Goal: Transaction & Acquisition: Book appointment/travel/reservation

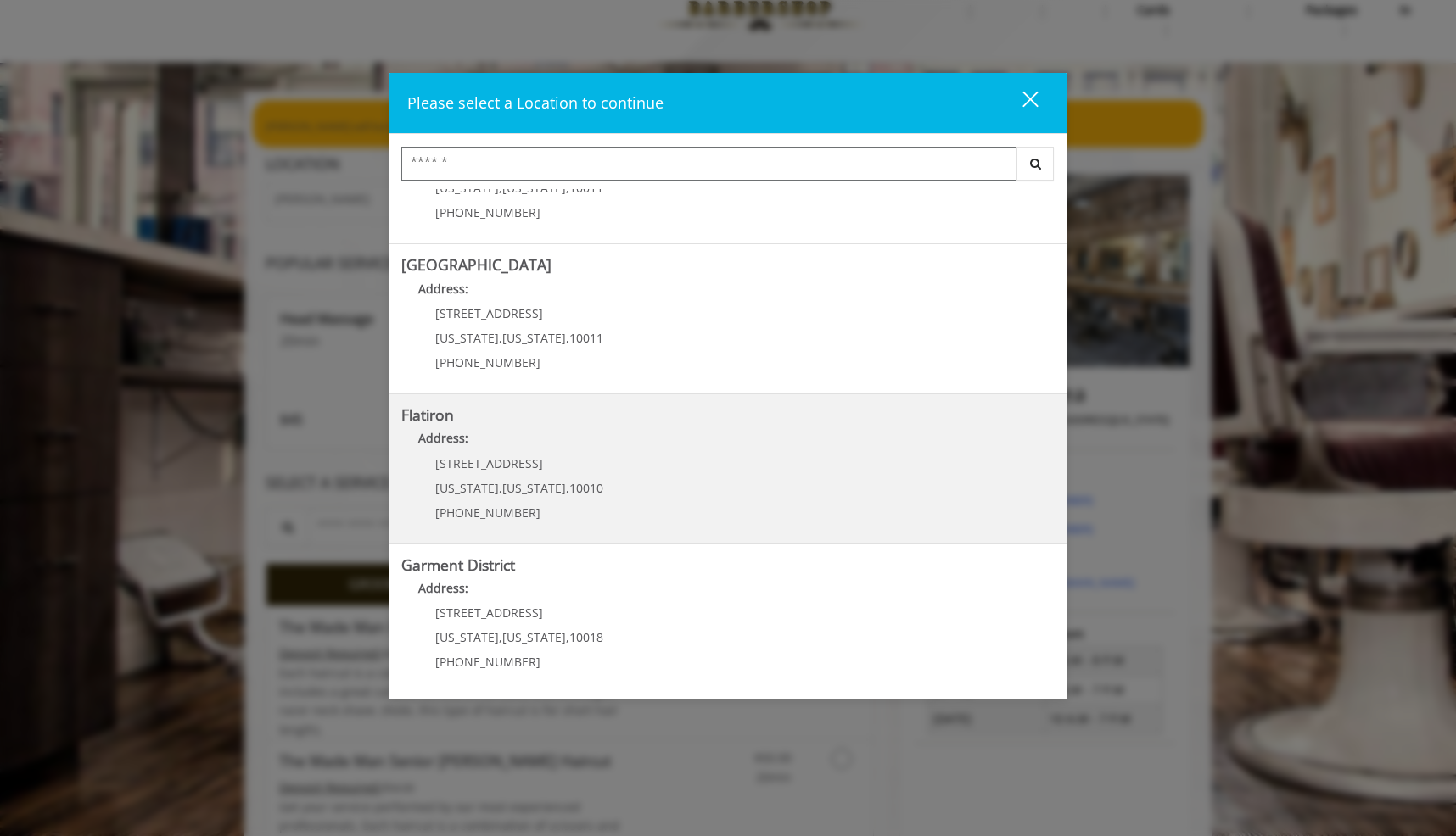
scroll to position [49, 0]
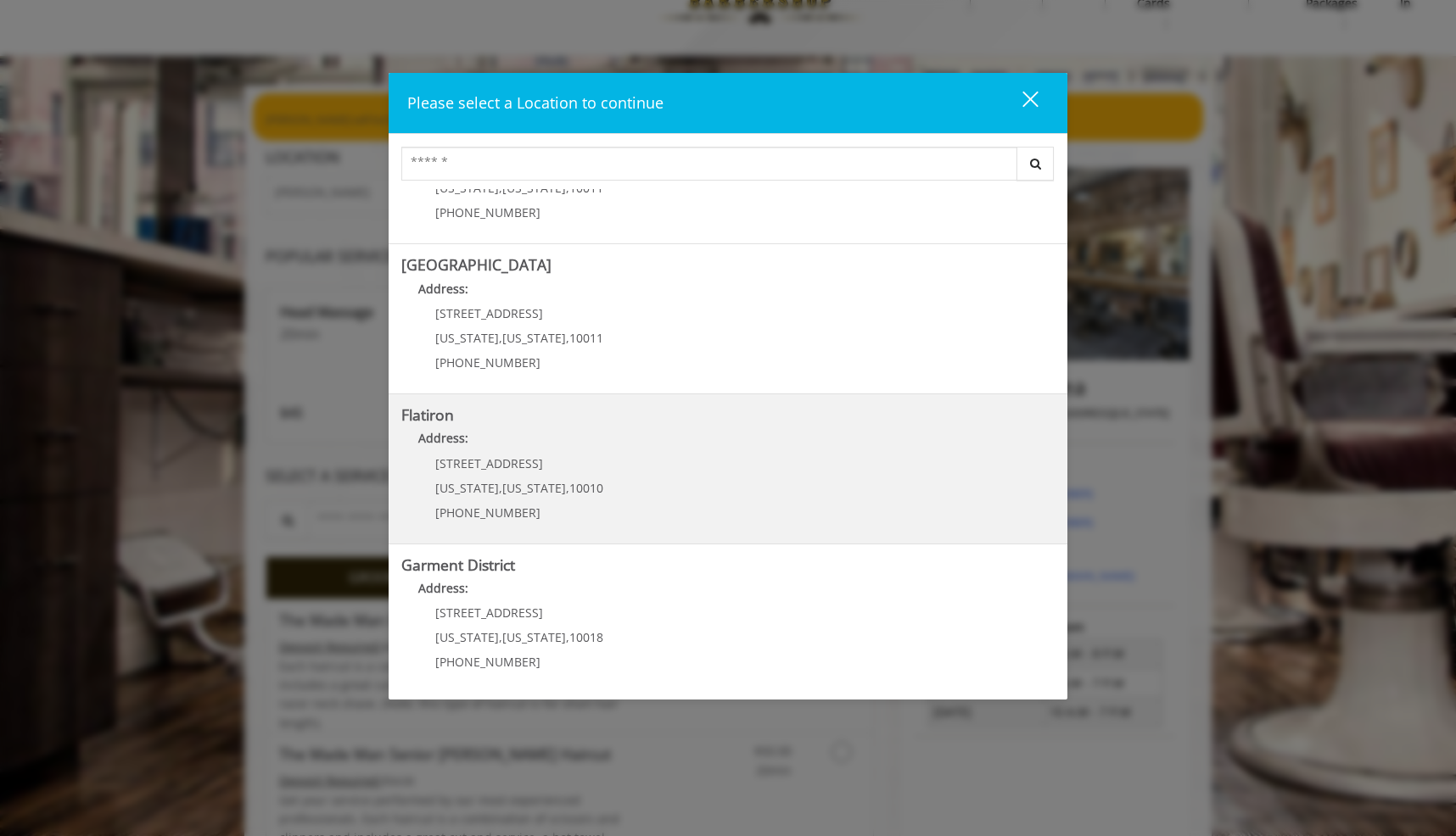
click at [685, 495] on "Flatiron Address: [STREET_ADDRESS][US_STATE][US_STATE] (917) 475-1765" at bounding box center [727, 469] width 653 height 124
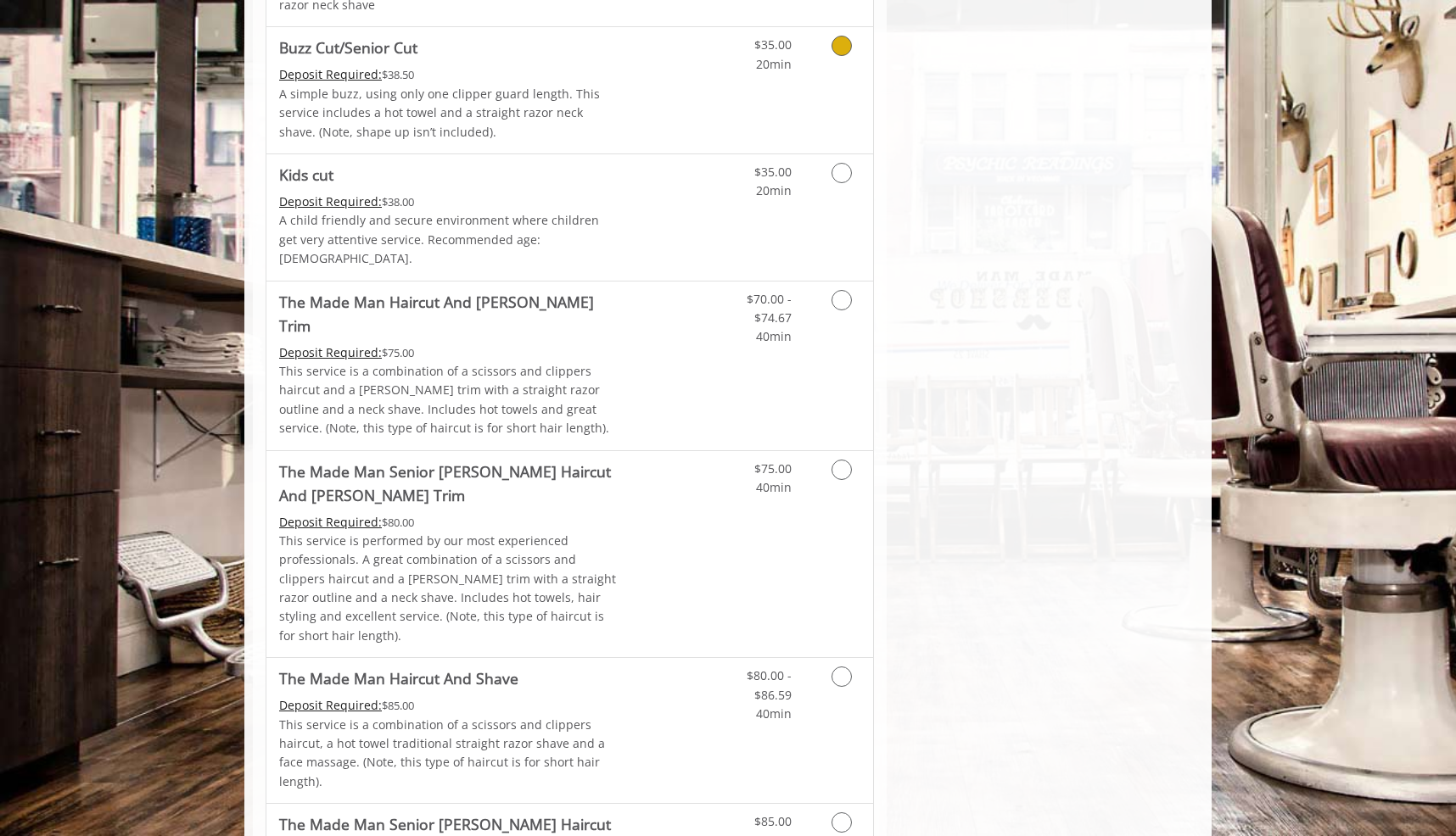
scroll to position [1028, 0]
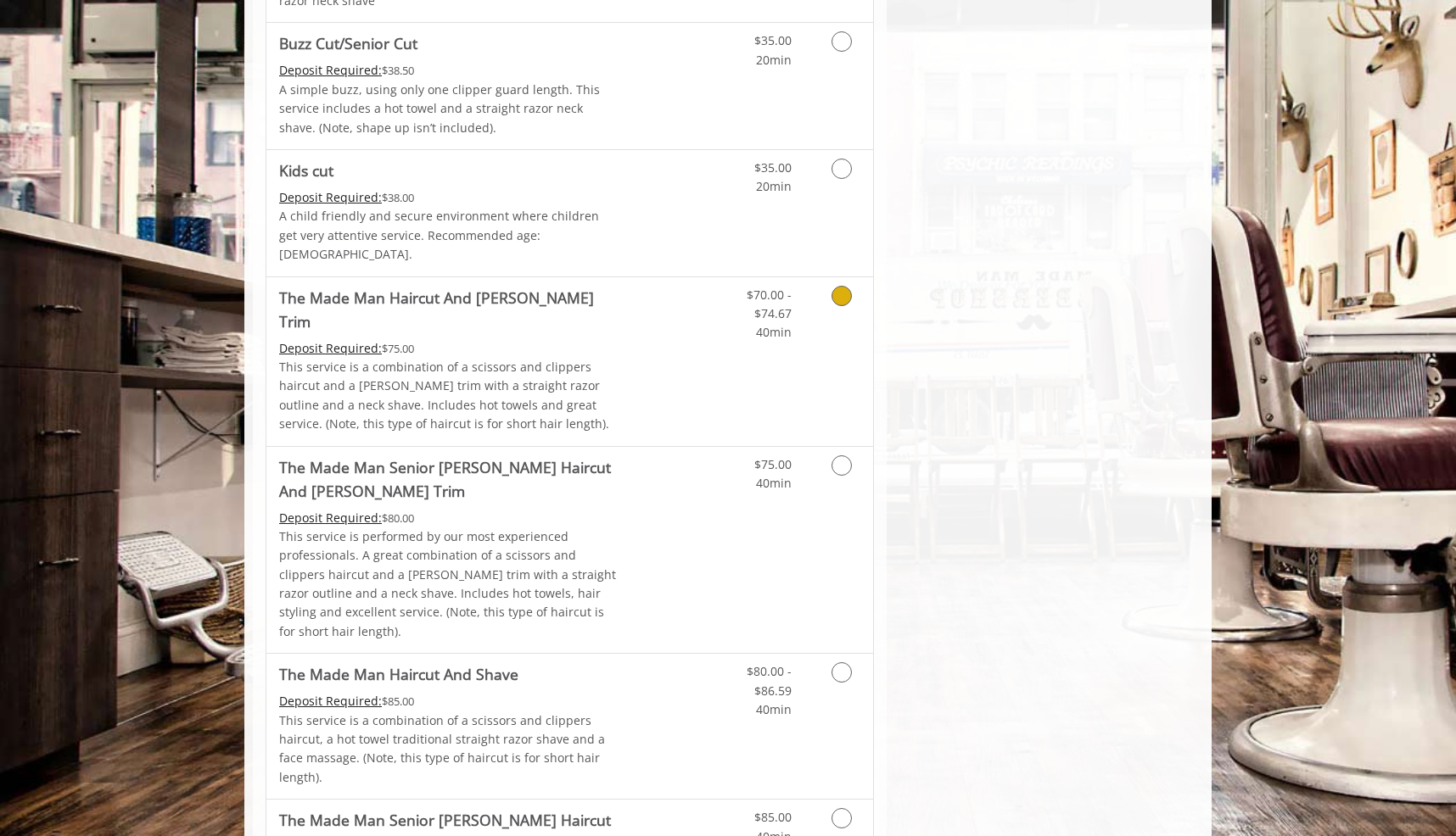
click at [849, 278] on link "Grooming services" at bounding box center [839, 310] width 43 height 65
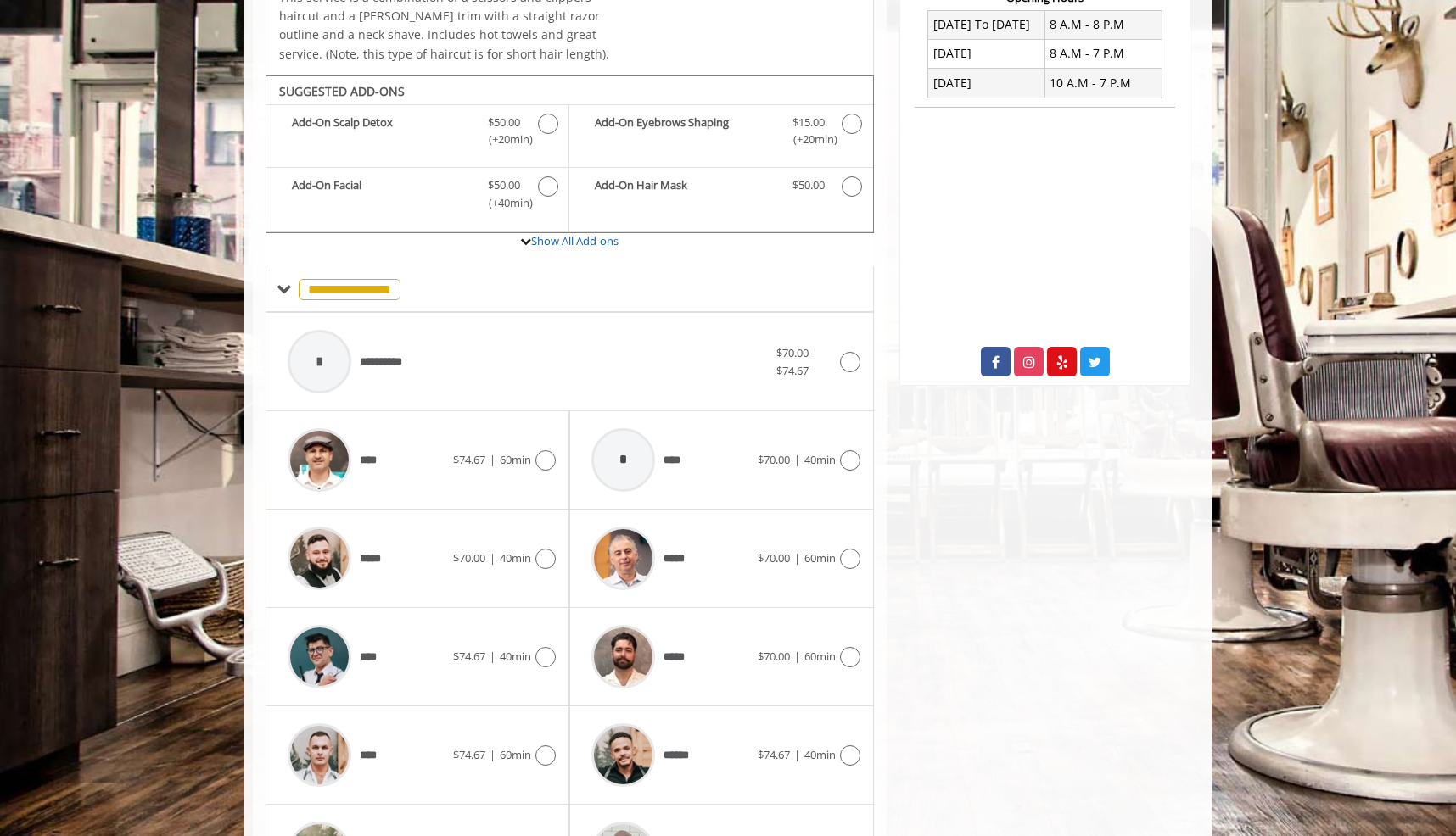
scroll to position [515, 0]
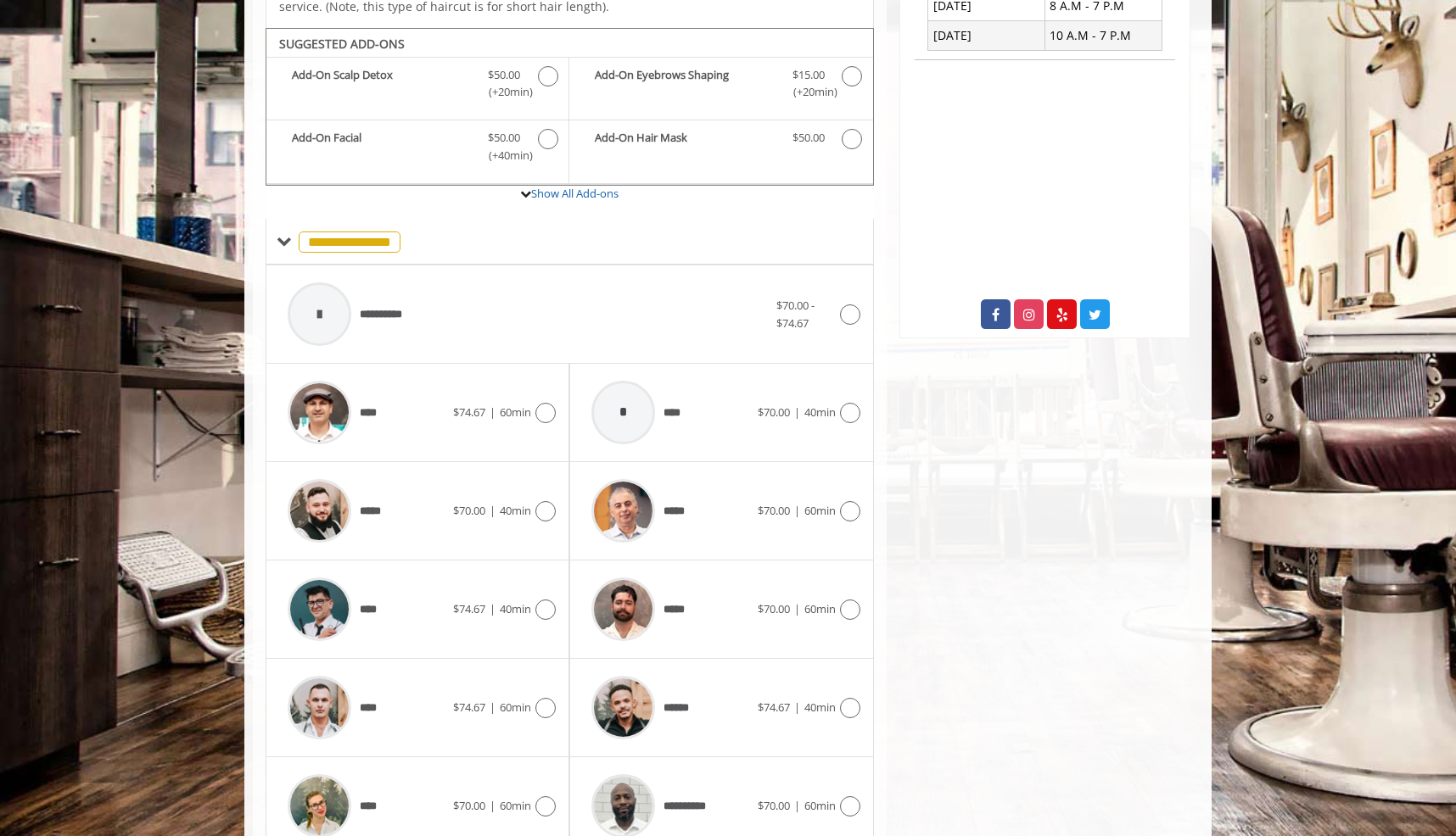
click at [558, 485] on div "***** $70.00 | 40min" at bounding box center [417, 512] width 304 height 98
click at [546, 501] on icon at bounding box center [545, 511] width 21 height 21
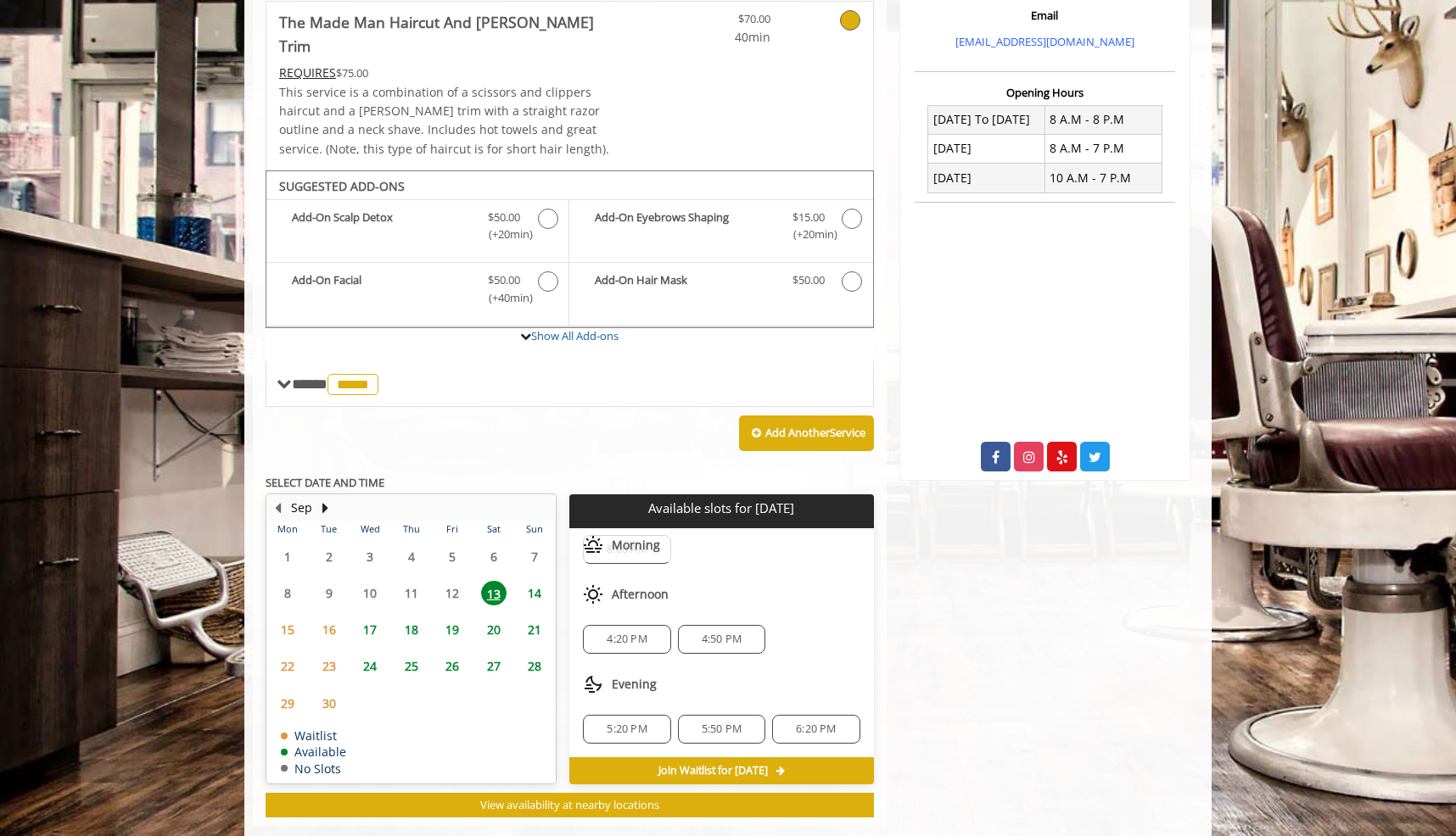
scroll to position [41, 0]
click at [537, 581] on span "14" at bounding box center [534, 594] width 25 height 25
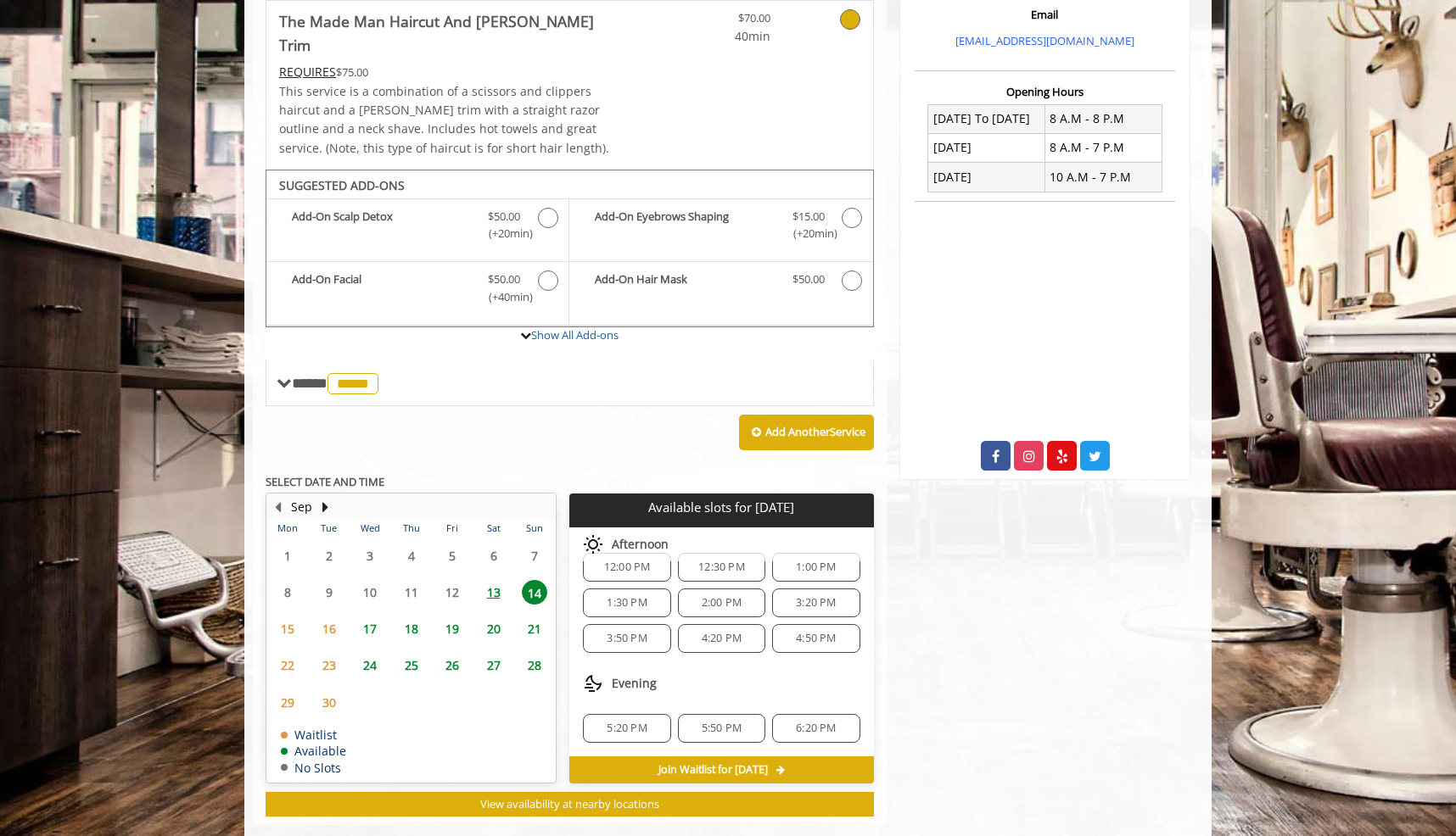
scroll to position [373, 0]
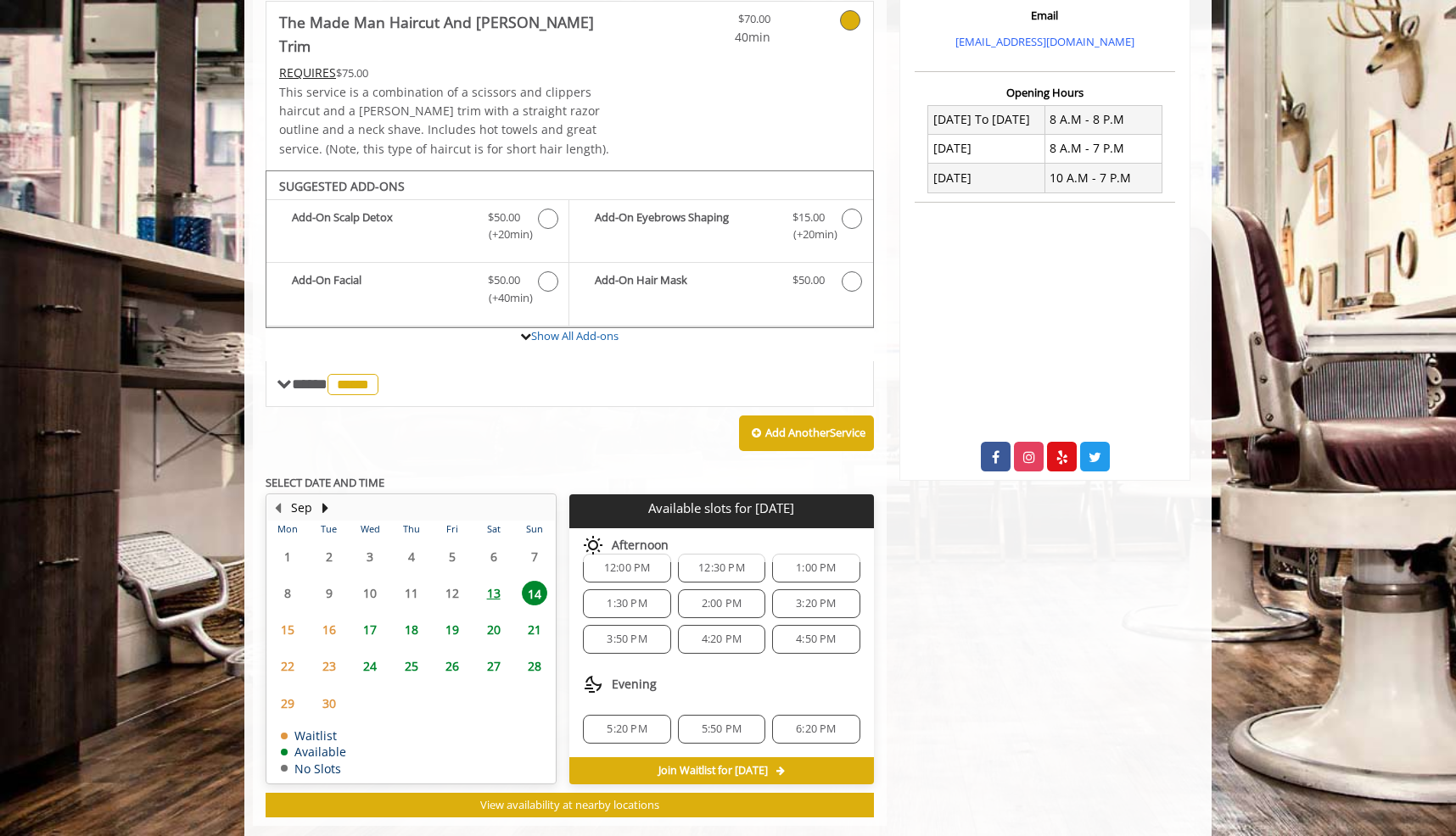
click at [498, 581] on span "13" at bounding box center [493, 594] width 25 height 25
click at [741, 723] on span "5:50 PM" at bounding box center [721, 729] width 72 height 13
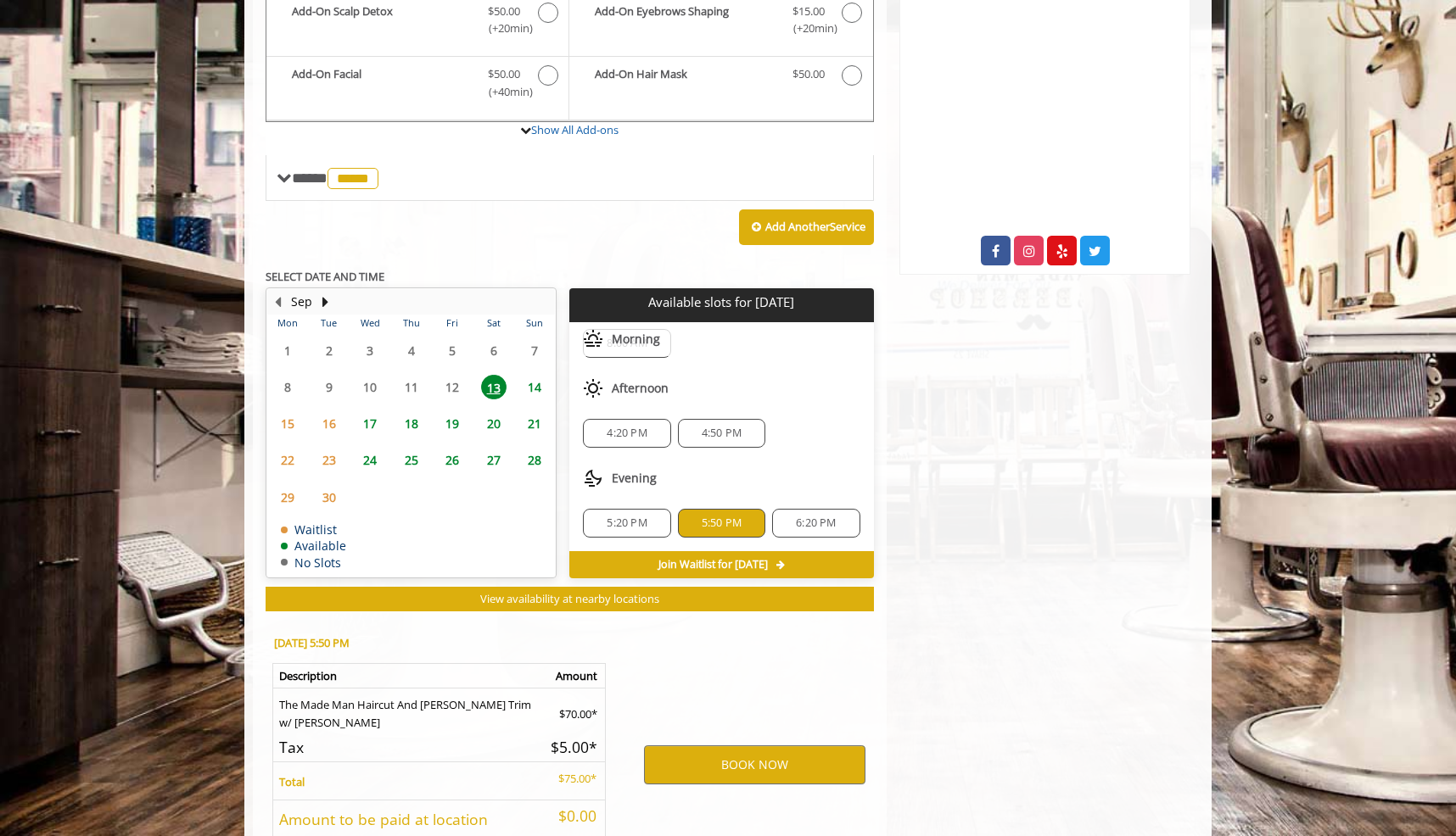
scroll to position [675, 0]
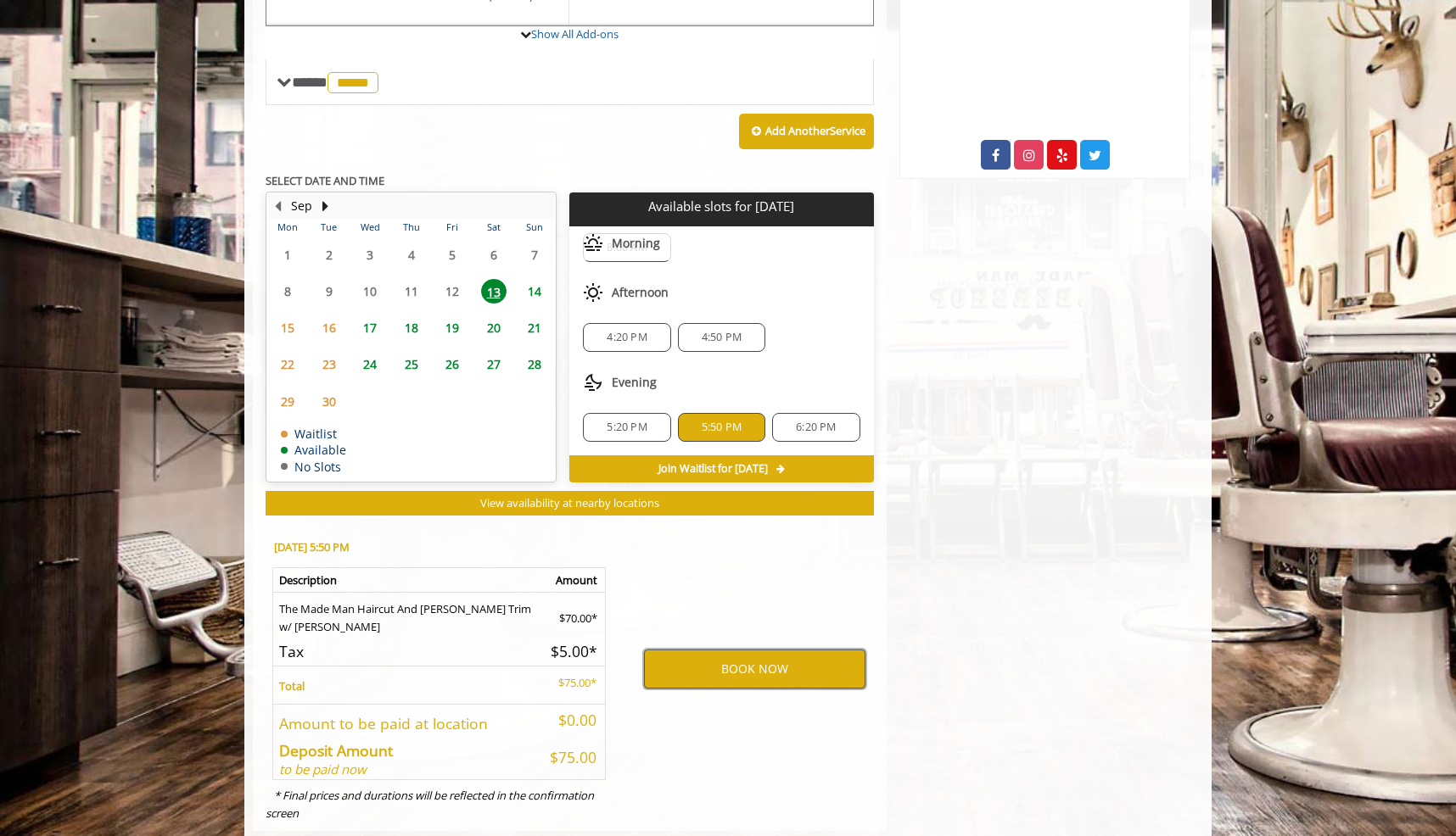
click at [764, 649] on button "BOOK NOW" at bounding box center [755, 669] width 222 height 39
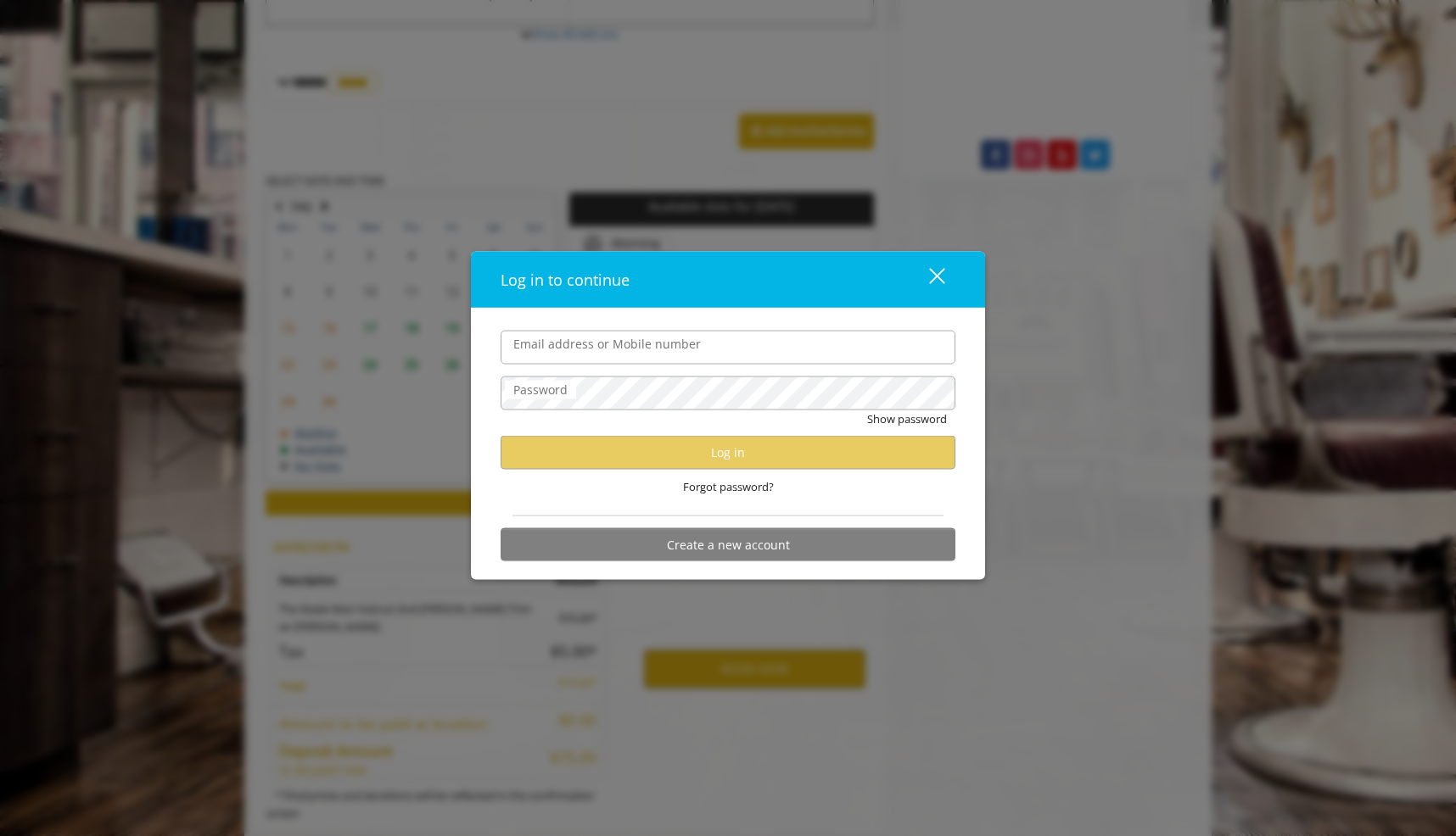
click at [712, 360] on input "Email address or Mobile number" at bounding box center [727, 347] width 455 height 34
click at [643, 515] on hr at bounding box center [728, 515] width 431 height 1
click at [728, 355] on input "Email address or Mobile number" at bounding box center [727, 347] width 455 height 34
type input "**********"
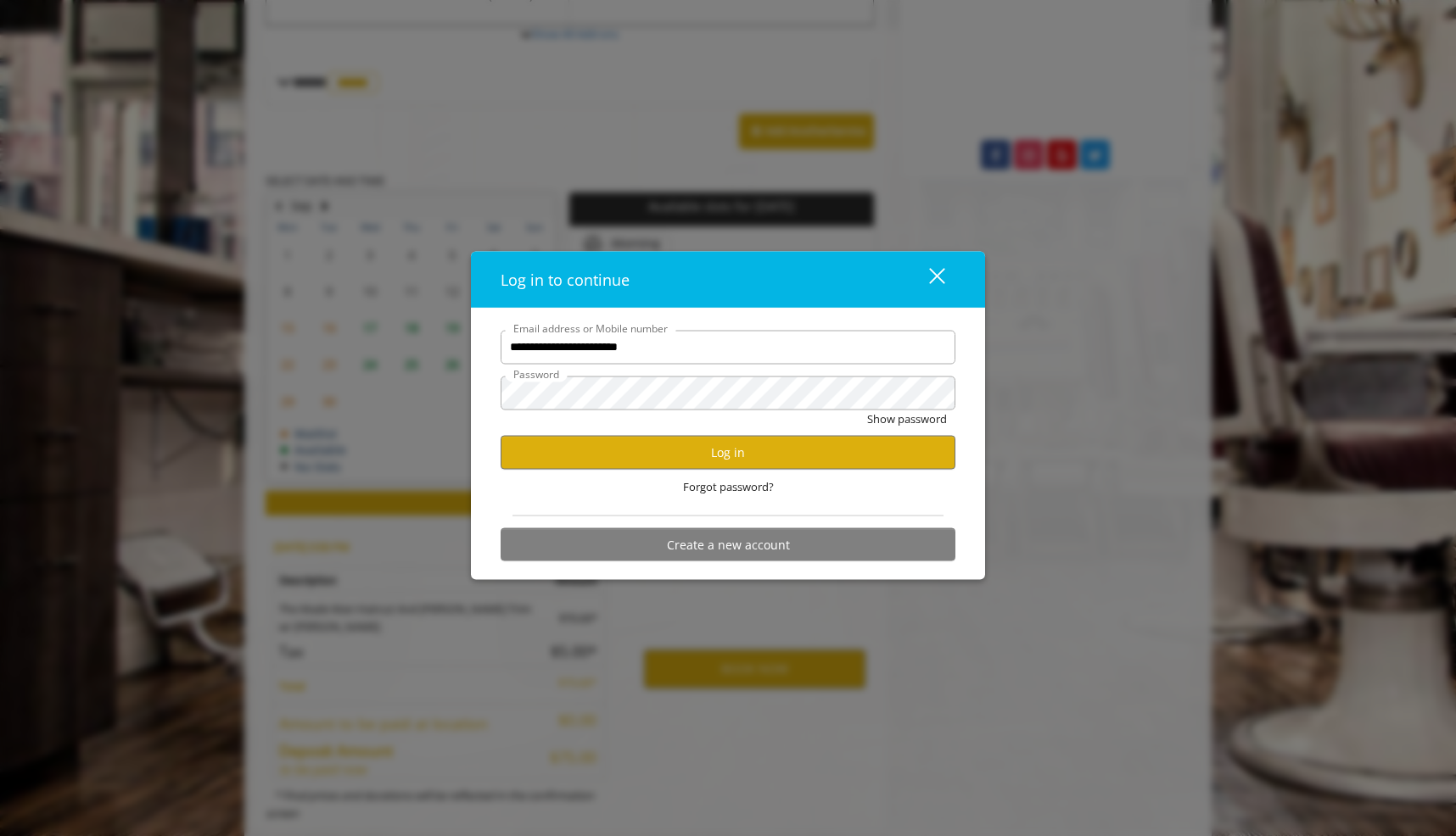
click at [786, 513] on form "**********" at bounding box center [727, 449] width 455 height 240
click at [782, 336] on input "**********" at bounding box center [727, 347] width 455 height 34
click at [782, 343] on input "**********" at bounding box center [727, 347] width 455 height 34
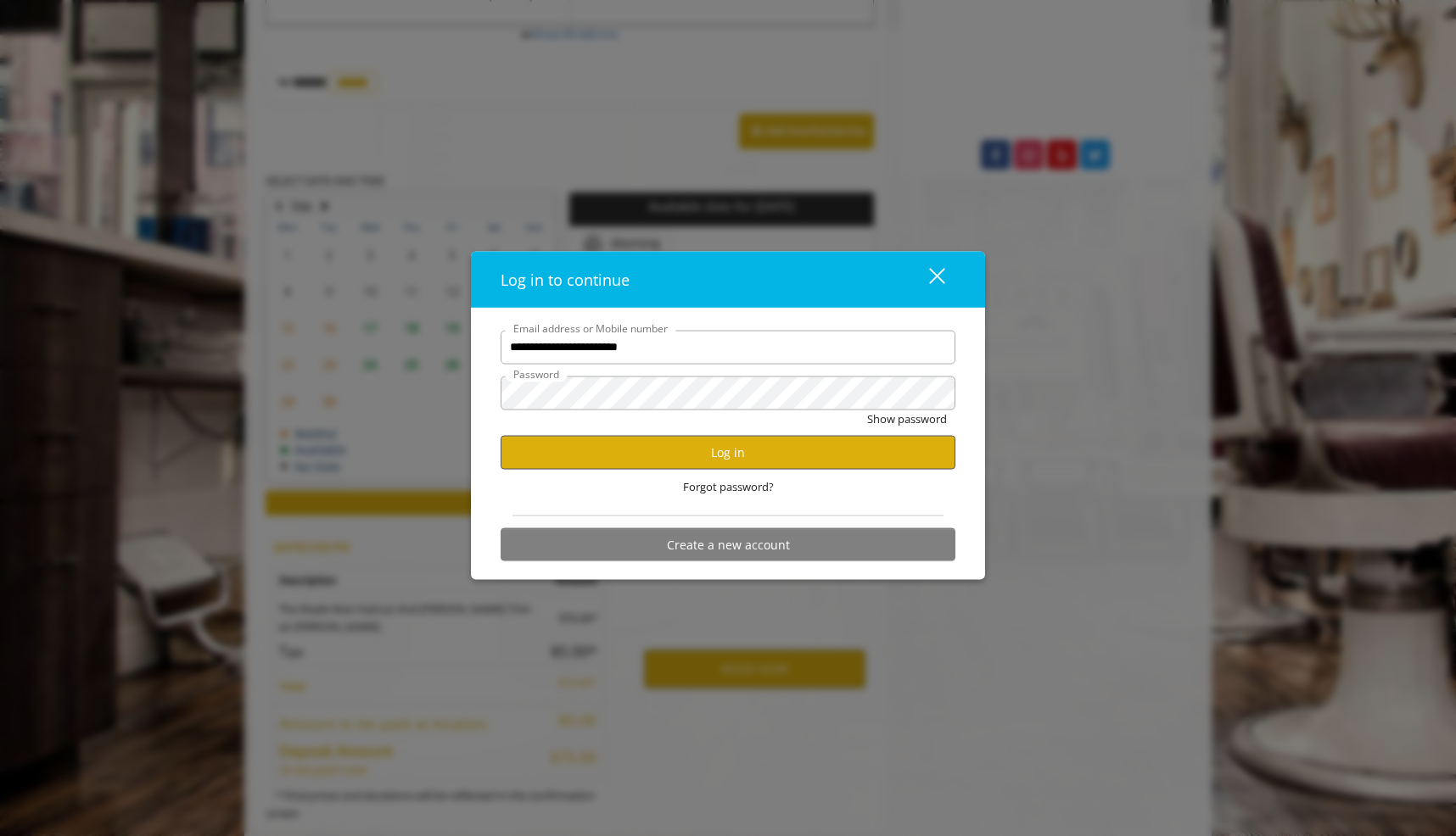
click at [772, 457] on button "Log in" at bounding box center [727, 452] width 455 height 33
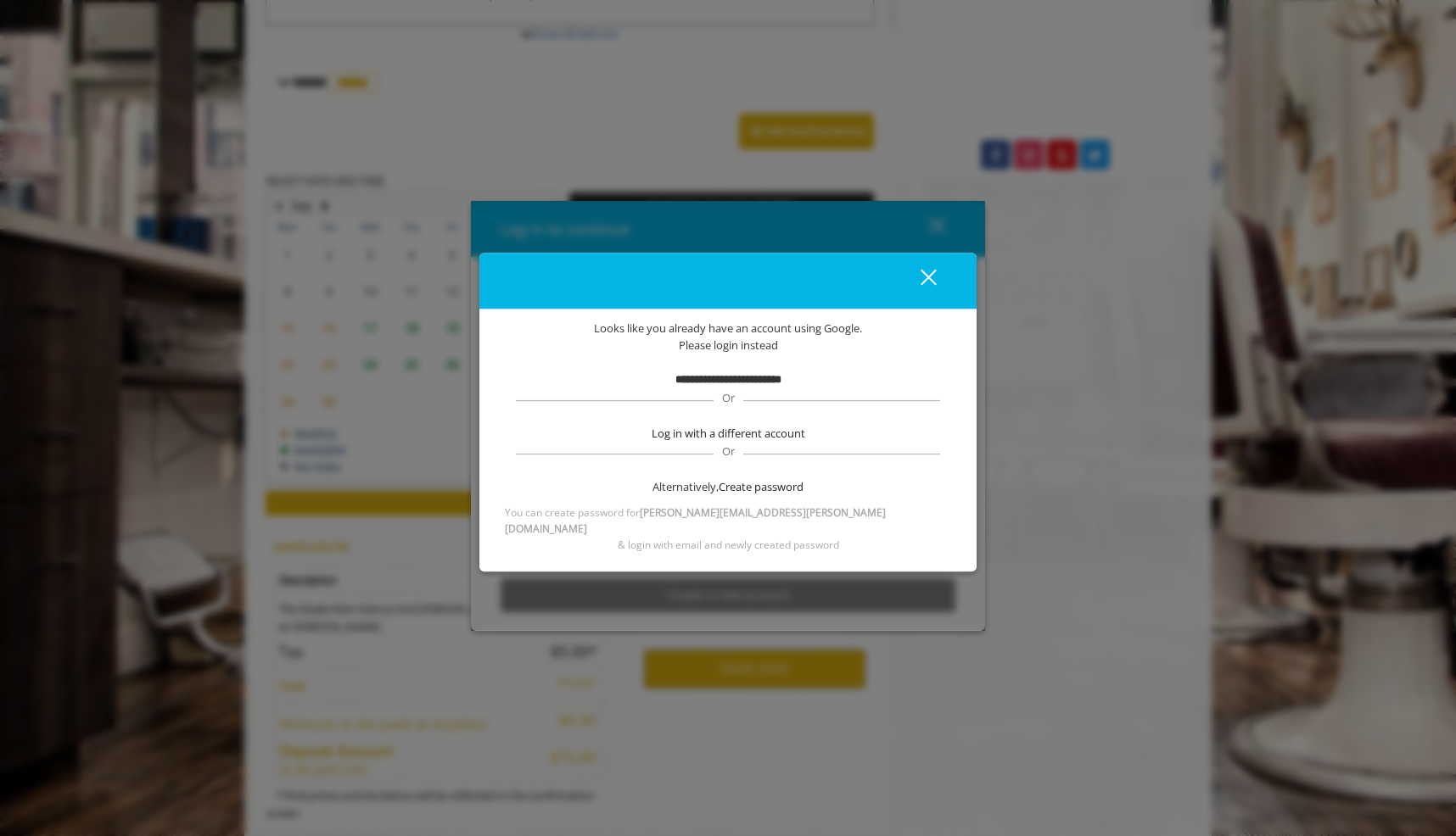
click at [698, 385] on b "**********" at bounding box center [728, 380] width 106 height 11
click at [699, 355] on span "Please login instead" at bounding box center [728, 346] width 99 height 18
click at [833, 338] on span "Looks like you already have an account using Google." at bounding box center [728, 329] width 268 height 18
click at [930, 286] on div "close dialog" at bounding box center [928, 278] width 16 height 16
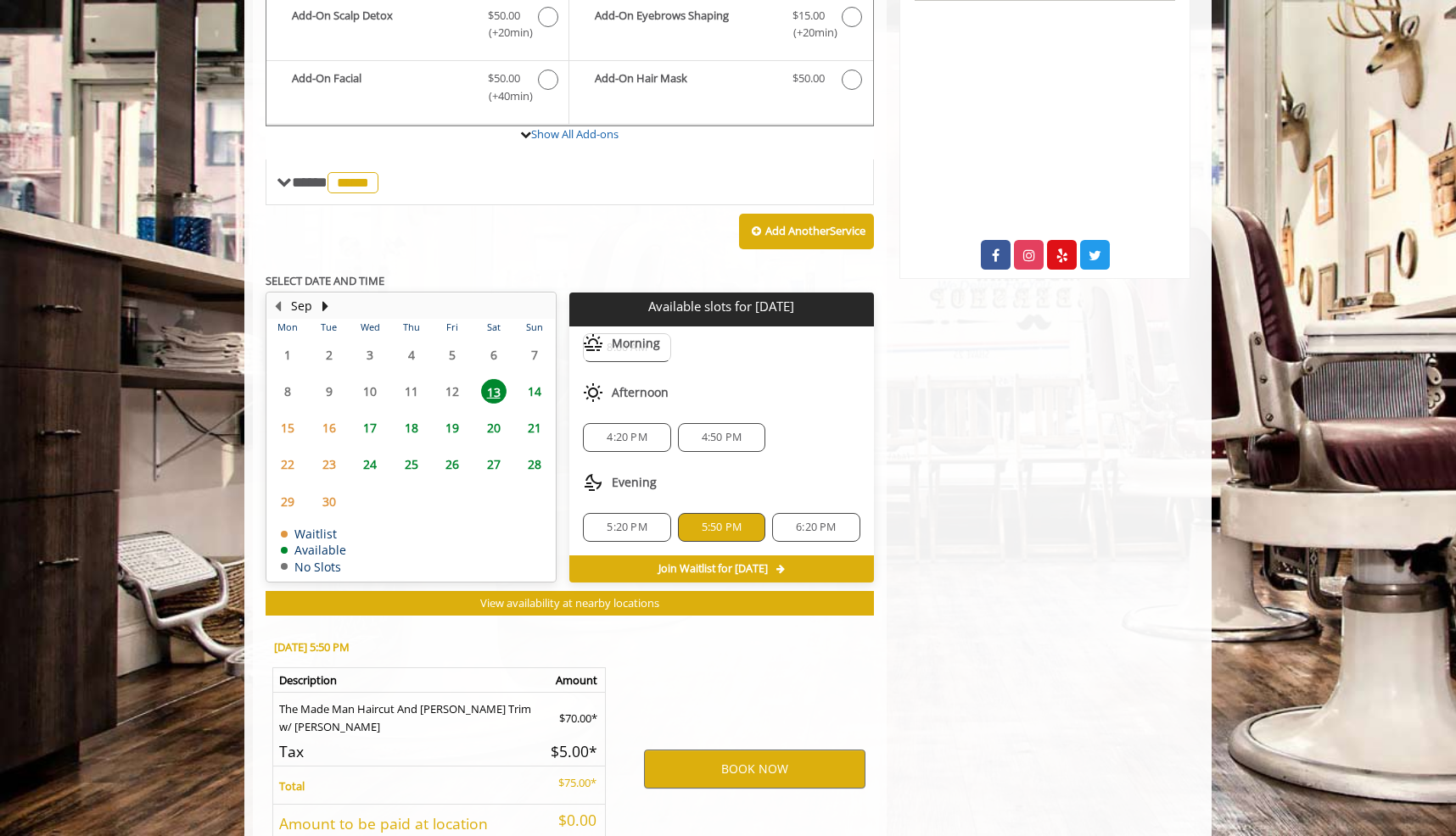
scroll to position [573, 1]
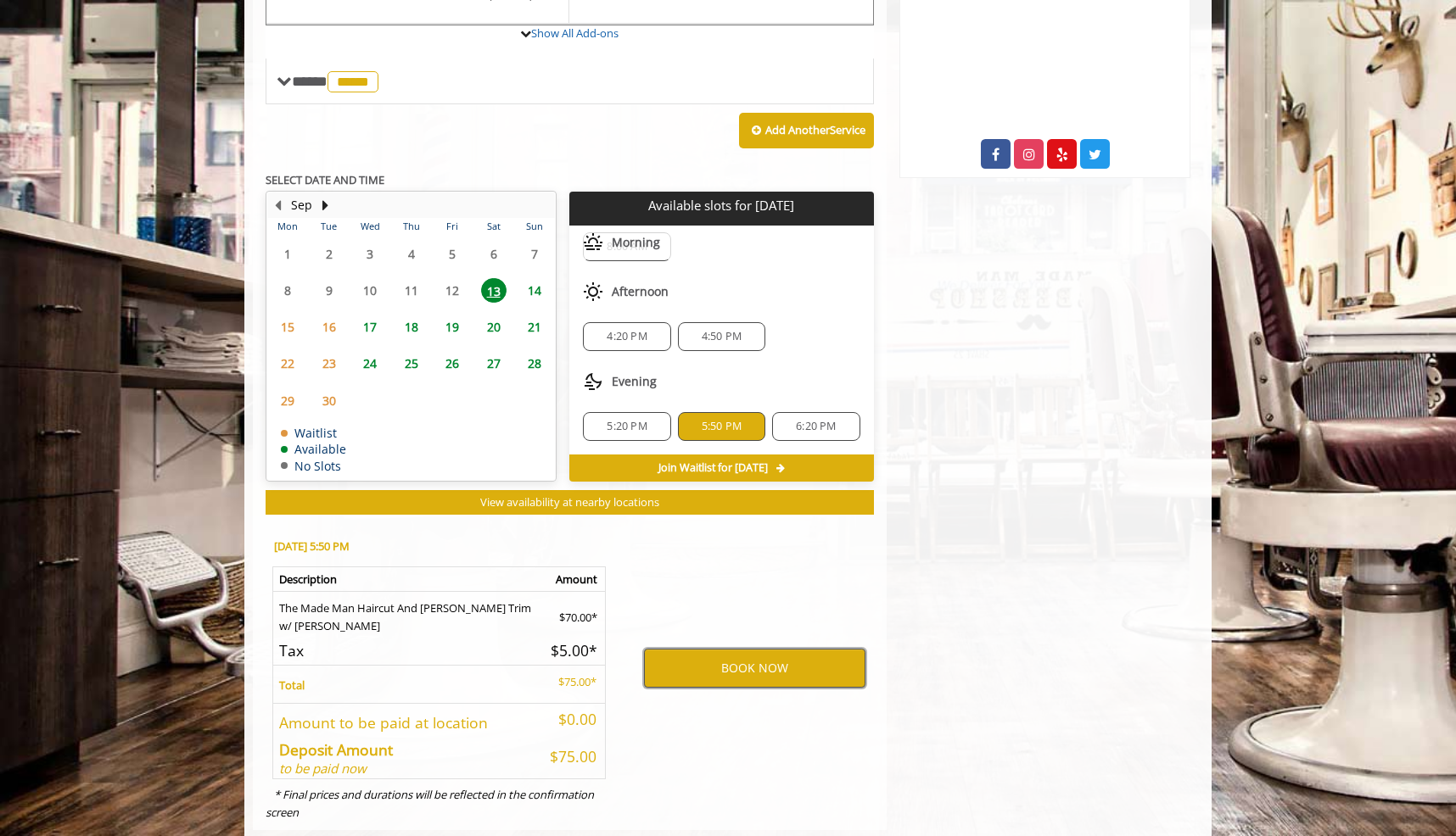
click at [757, 649] on button "BOOK NOW" at bounding box center [755, 669] width 222 height 39
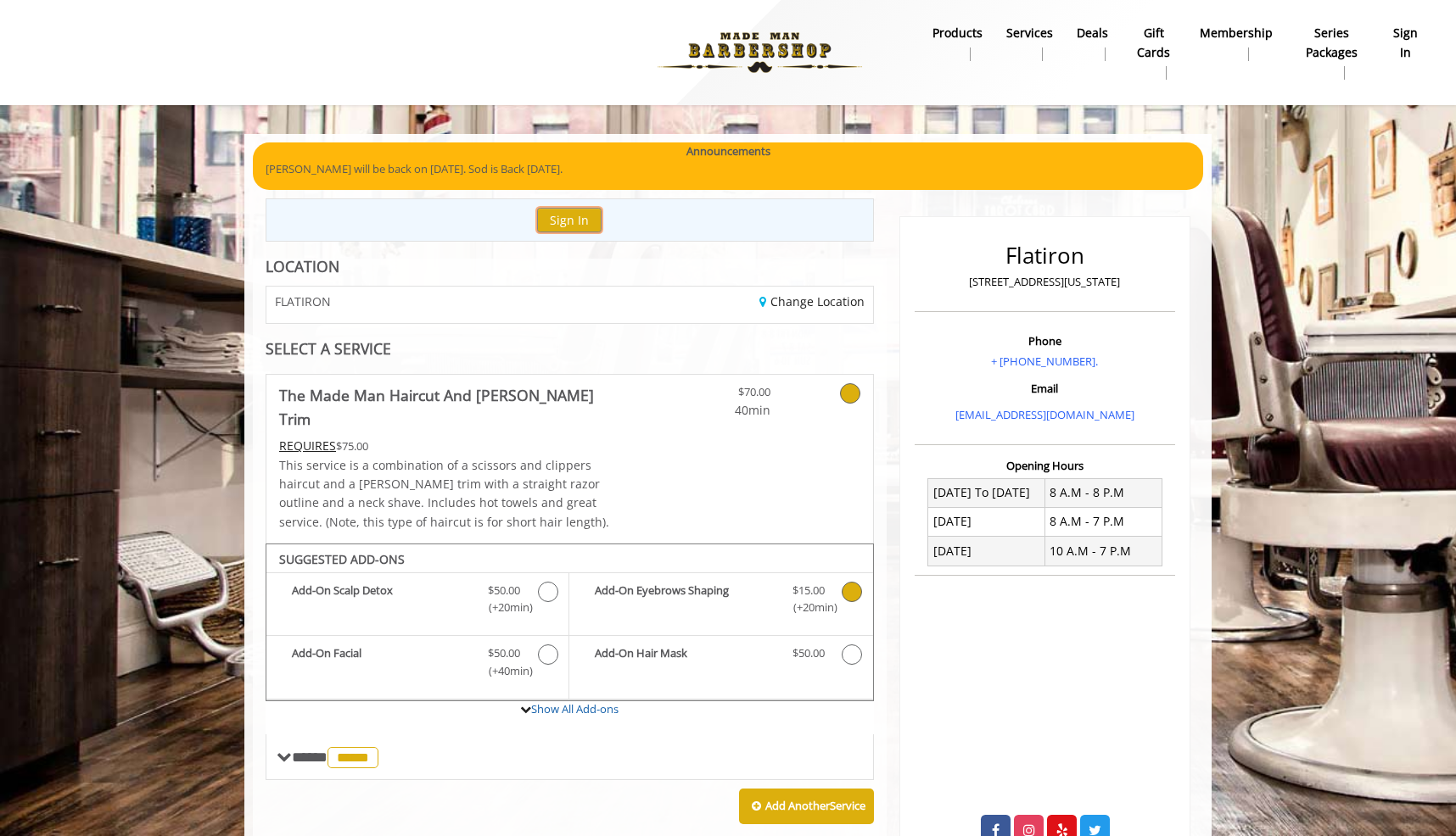
scroll to position [0, 0]
click at [1410, 48] on b "sign in" at bounding box center [1404, 43] width 28 height 38
click at [1421, 34] on link "sign in" at bounding box center [1405, 43] width 52 height 44
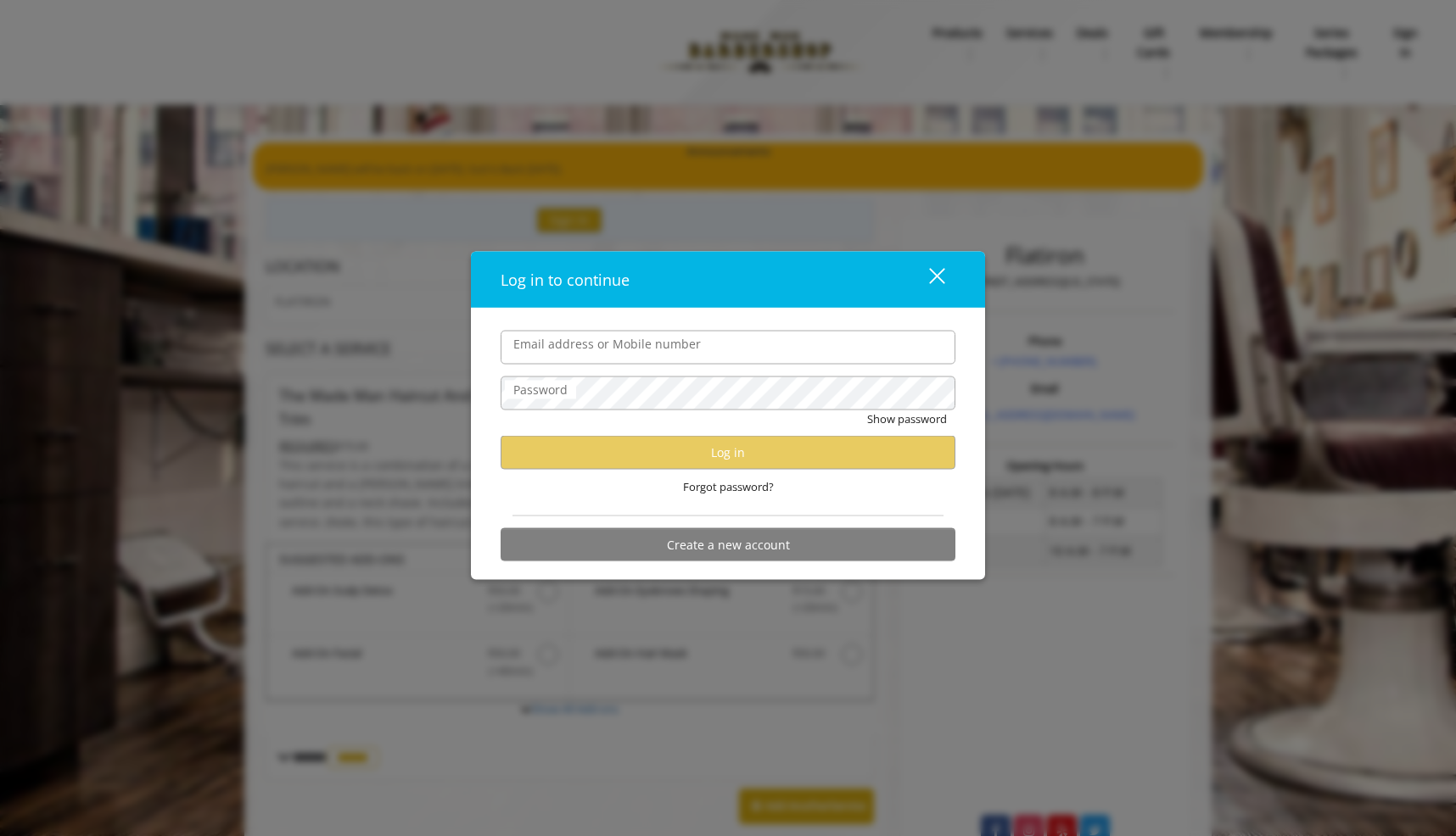
click at [737, 515] on hr at bounding box center [728, 515] width 431 height 1
click at [737, 497] on div "Forgot password?" at bounding box center [727, 486] width 455 height 35
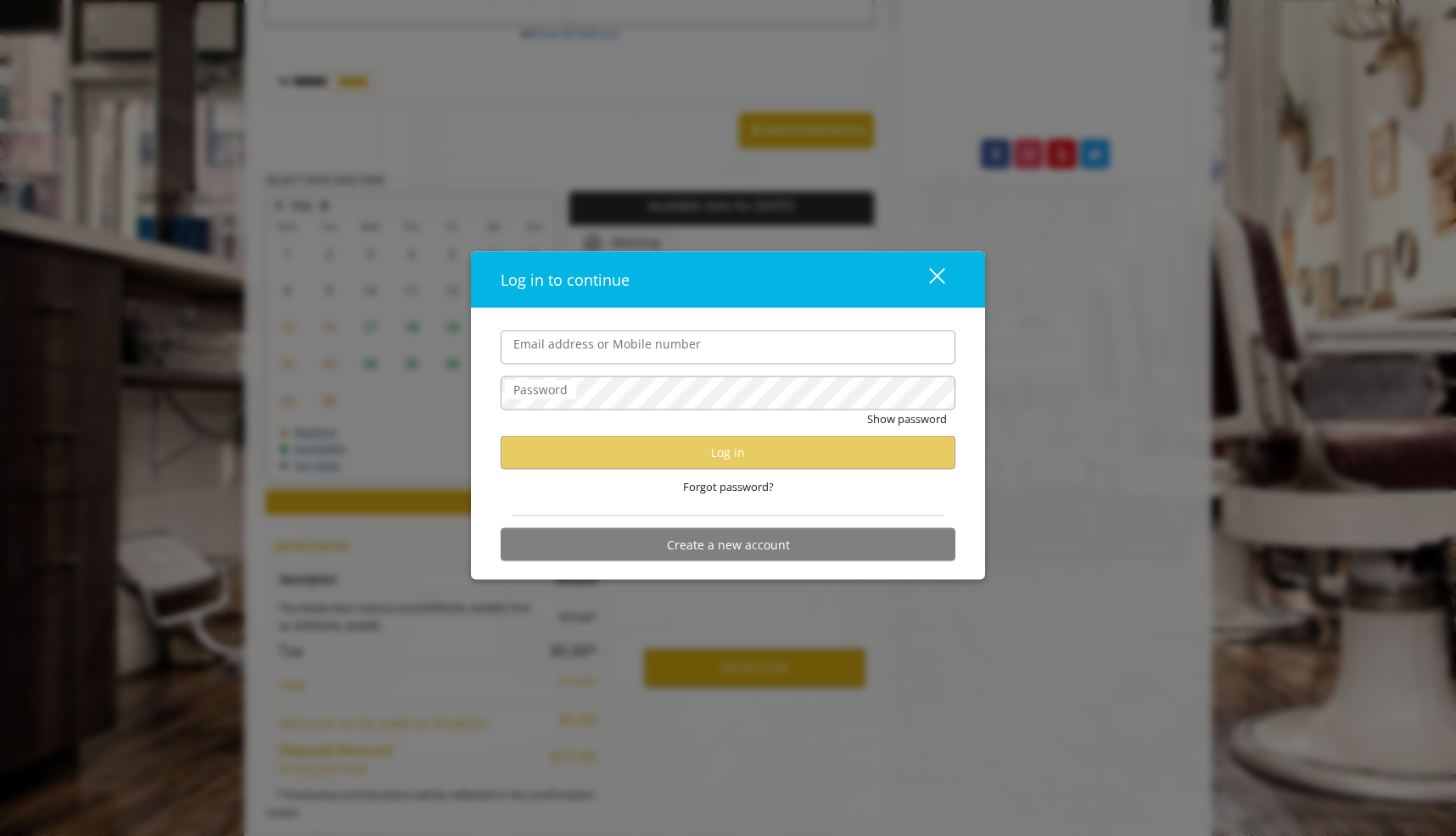
scroll to position [675, 0]
click at [925, 291] on div "close" at bounding box center [926, 280] width 34 height 25
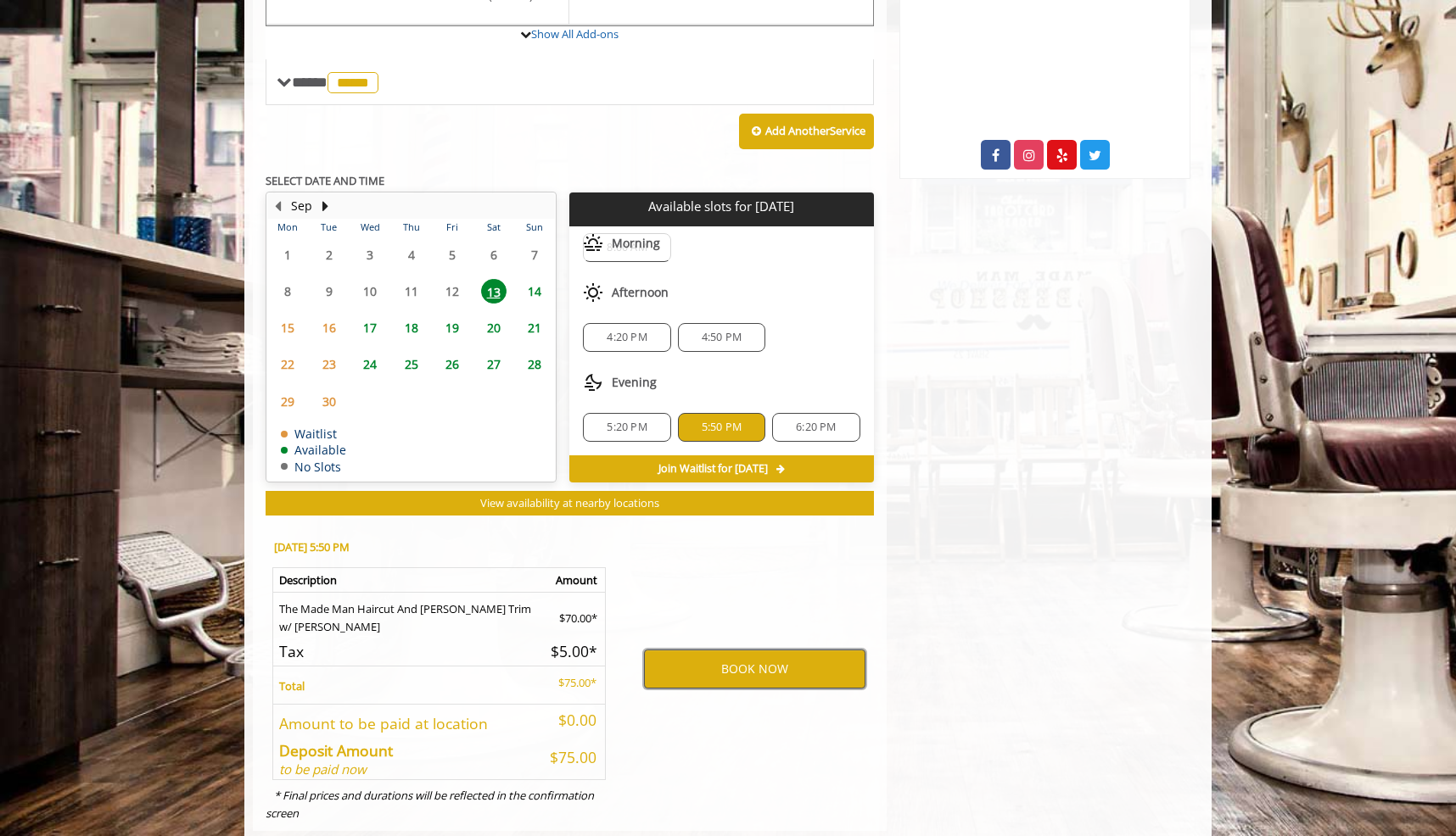
click at [764, 649] on button "BOOK NOW" at bounding box center [755, 669] width 222 height 39
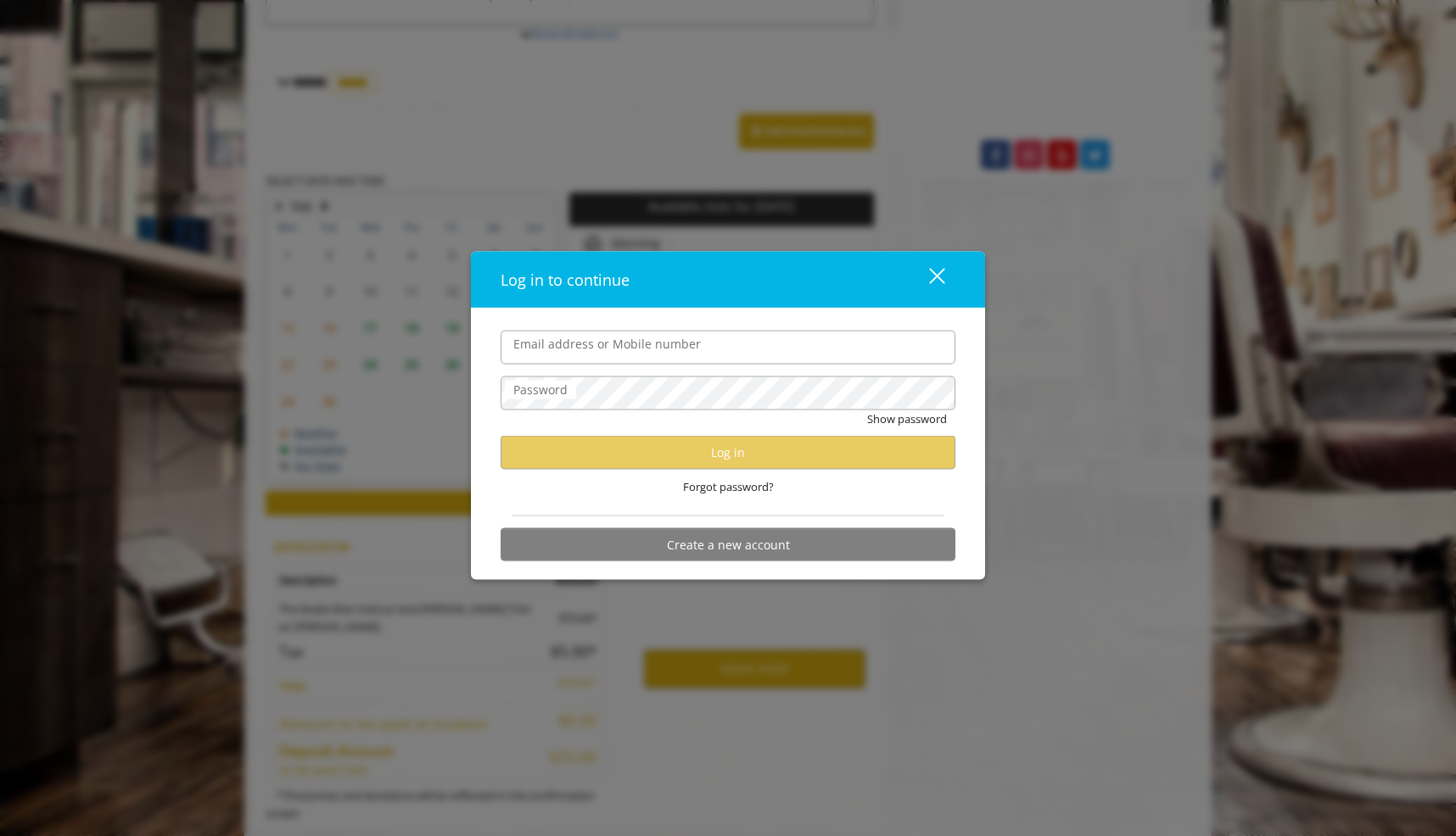
click at [500, 497] on div "Forgot password?" at bounding box center [727, 486] width 455 height 35
click at [941, 273] on div "close dialog" at bounding box center [937, 276] width 16 height 16
